Goal: Task Accomplishment & Management: Use online tool/utility

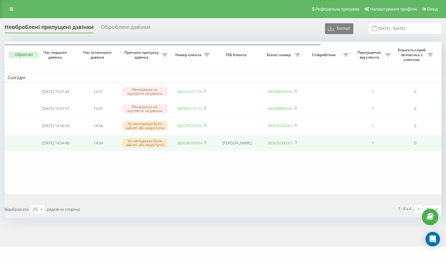
click at [191, 144] on link "380638164564" at bounding box center [189, 142] width 25 height 5
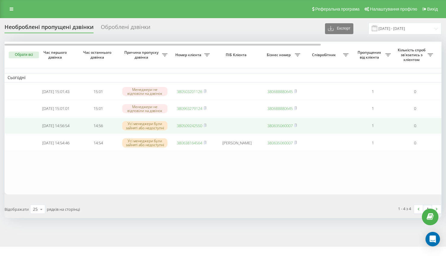
click at [193, 125] on td "380509242550" at bounding box center [191, 126] width 42 height 16
click at [193, 128] on link "380509242550" at bounding box center [189, 125] width 25 height 5
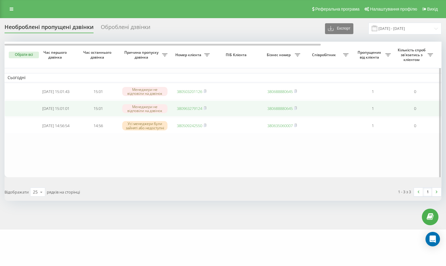
click at [192, 111] on link "380963279124" at bounding box center [189, 108] width 25 height 5
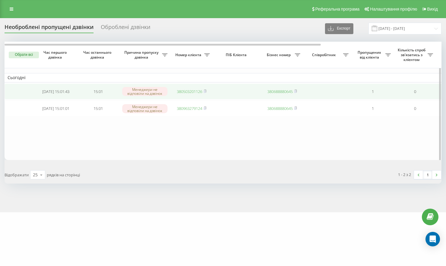
click at [187, 92] on link "380503201126" at bounding box center [189, 91] width 25 height 5
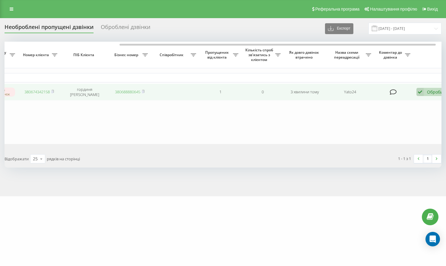
scroll to position [0, 167]
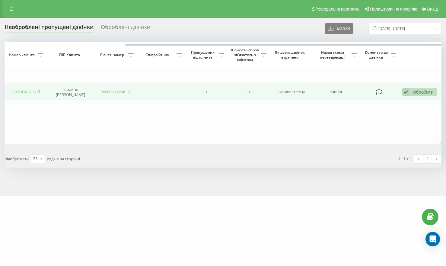
click at [405, 92] on icon at bounding box center [405, 92] width 7 height 8
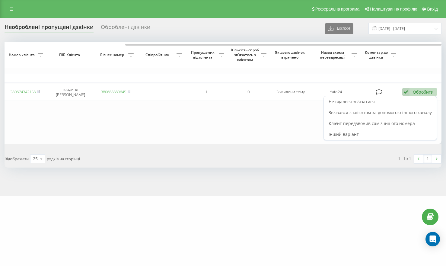
click at [352, 122] on span "Клієнт передзвонив сам з іншого номера" at bounding box center [372, 123] width 86 height 6
